Goal: Find specific page/section: Find specific page/section

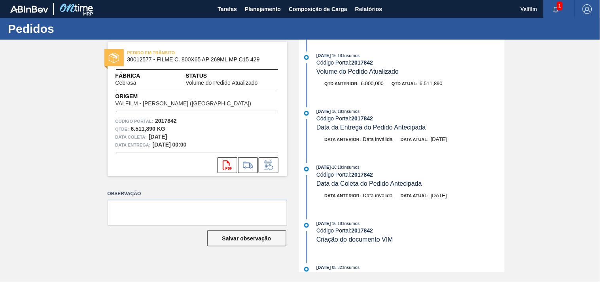
scroll to position [440, 0]
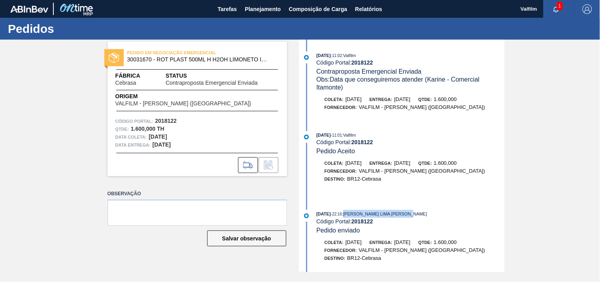
drag, startPoint x: 354, startPoint y: 216, endPoint x: 434, endPoint y: 216, distance: 79.5
click at [434, 216] on div "26/08/2025 - 22:16 : MATHEUS FARIA LIMA DA SILVA" at bounding box center [410, 214] width 188 height 8
copy span "MATHEUS FARIA LIMA DA SILVA"
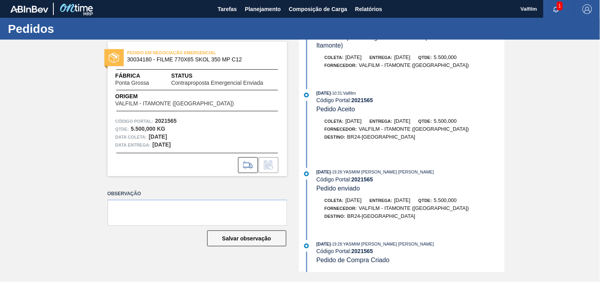
scroll to position [45, 0]
drag, startPoint x: 414, startPoint y: 169, endPoint x: 353, endPoint y: 169, distance: 60.9
click at [353, 169] on div "29/08/2025 - 19:28 : YASMIM FERREIRA DA SILVA" at bounding box center [410, 172] width 188 height 8
click at [357, 171] on span ": YASMIM [PERSON_NAME] [PERSON_NAME]" at bounding box center [388, 171] width 92 height 5
drag, startPoint x: 355, startPoint y: 171, endPoint x: 365, endPoint y: 169, distance: 10.0
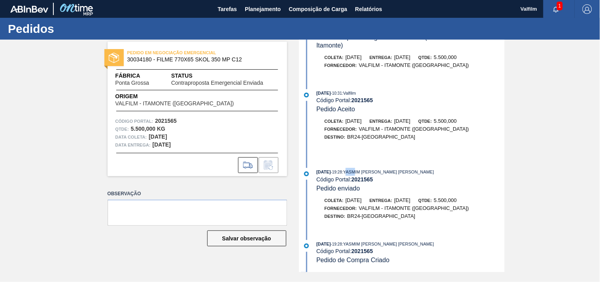
click at [365, 169] on span ": YASMIM FERREIRA DA SILVA" at bounding box center [388, 171] width 92 height 5
drag, startPoint x: 354, startPoint y: 169, endPoint x: 417, endPoint y: 168, distance: 63.3
click at [417, 168] on div "29/08/2025 - 19:28 : YASMIM FERREIRA DA SILVA" at bounding box center [410, 172] width 188 height 8
copy span "YASMIM FERREIRA DA SILVA"
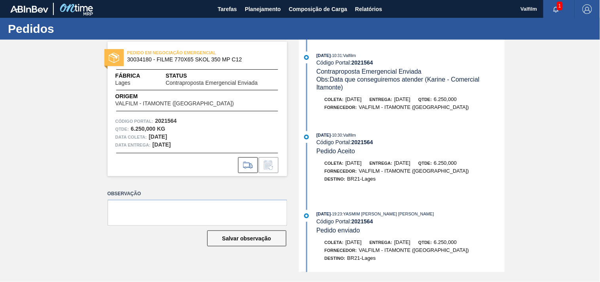
click at [356, 214] on span ": YASMIM FERREIRA DA SILVA" at bounding box center [388, 213] width 92 height 5
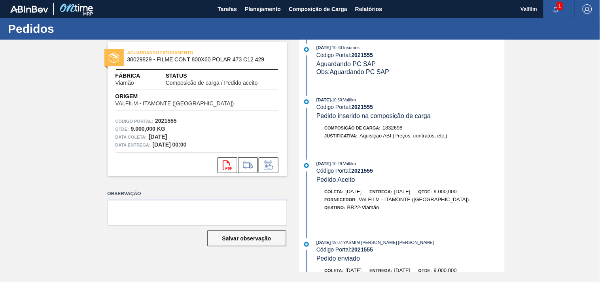
scroll to position [132, 0]
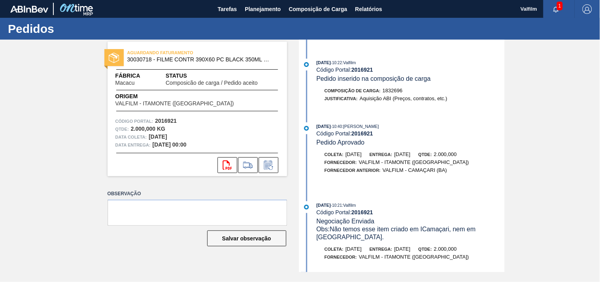
scroll to position [176, 0]
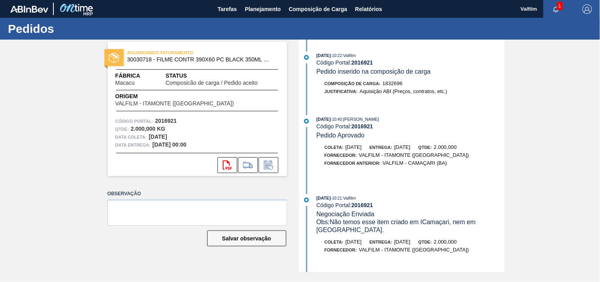
drag, startPoint x: 354, startPoint y: 121, endPoint x: 404, endPoint y: 121, distance: 49.1
click at [404, 121] on div "[DATE] 10:40 : [PERSON_NAME]" at bounding box center [410, 119] width 188 height 8
